Goal: Find specific page/section: Find specific page/section

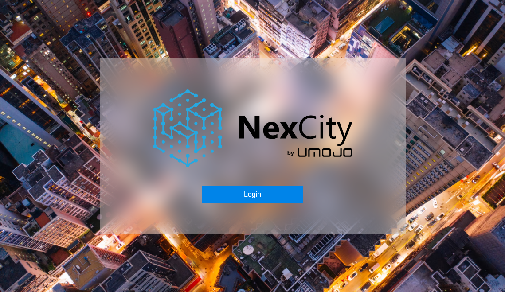
click at [271, 186] on div "Login" at bounding box center [253, 146] width 306 height 176
click at [271, 193] on button "Login" at bounding box center [252, 194] width 101 height 17
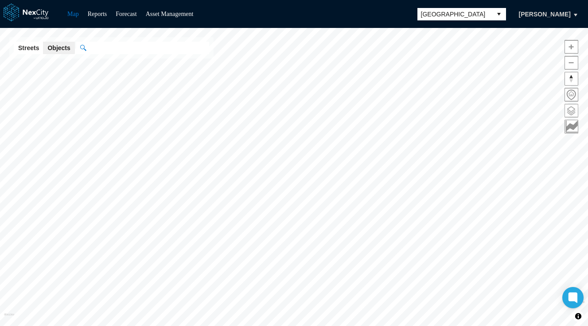
click at [504, 111] on span at bounding box center [571, 110] width 13 height 13
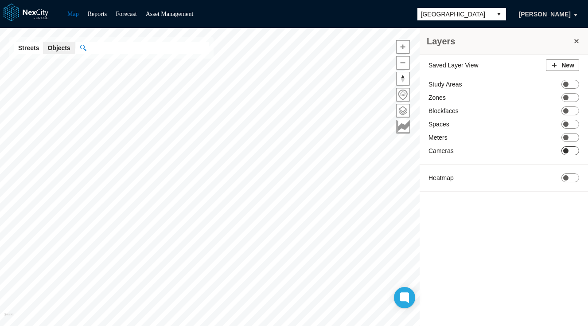
click at [504, 148] on span at bounding box center [565, 150] width 5 height 5
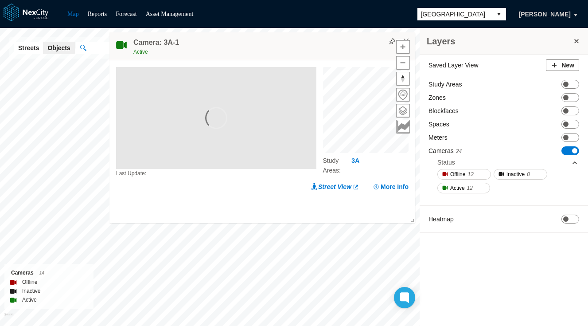
click at [504, 38] on span at bounding box center [576, 41] width 9 height 9
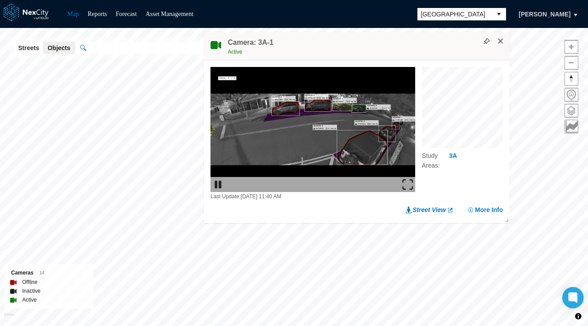
click at [503, 40] on button "×" at bounding box center [501, 41] width 8 height 8
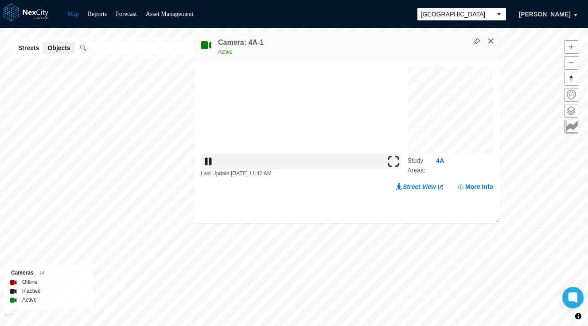
click at [493, 42] on button "×" at bounding box center [491, 41] width 8 height 8
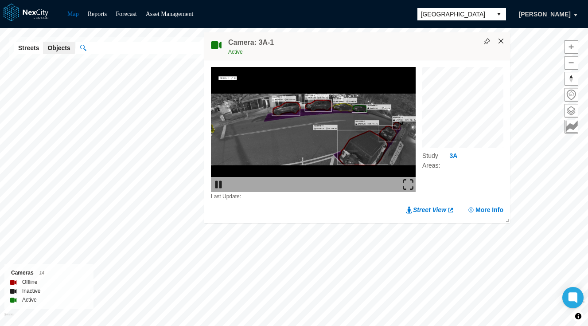
click at [504, 40] on button "×" at bounding box center [501, 41] width 8 height 8
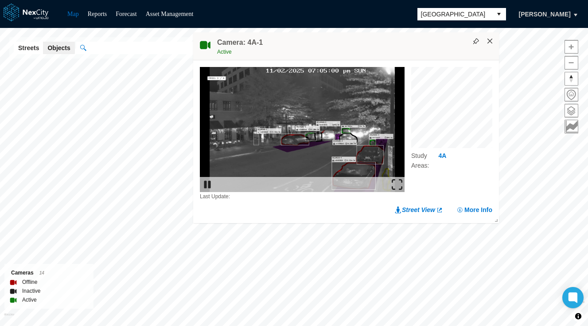
click at [491, 42] on button "×" at bounding box center [490, 41] width 8 height 8
